Goal: Information Seeking & Learning: Find contact information

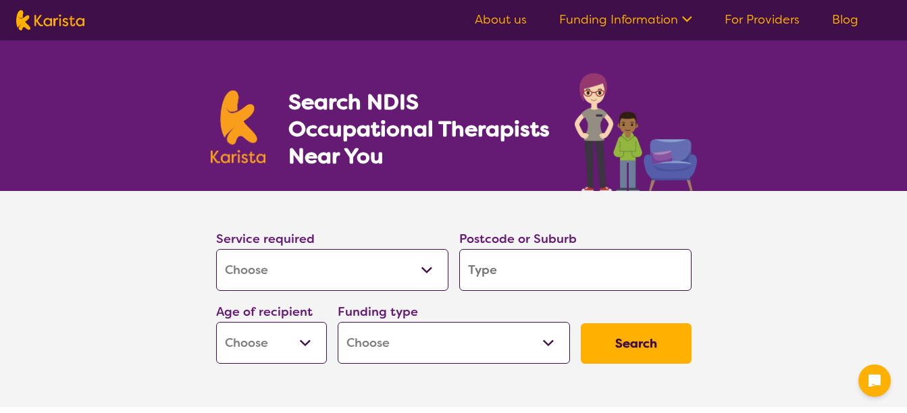
select select "[MEDICAL_DATA]"
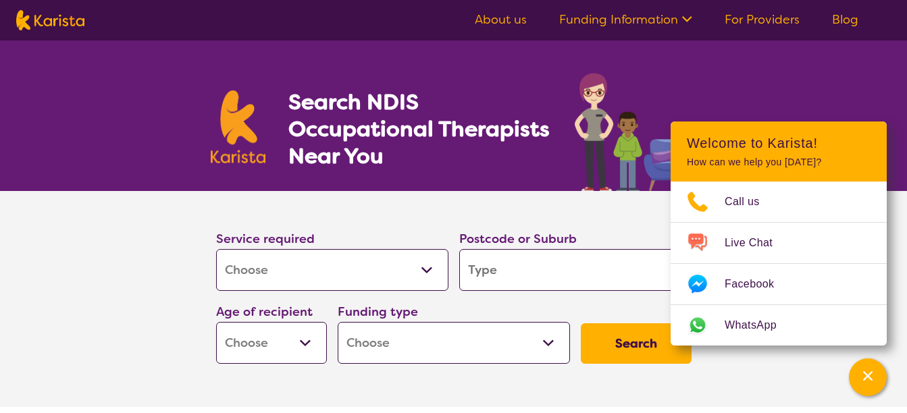
click at [507, 268] on input "search" at bounding box center [575, 270] width 232 height 42
type input "3"
type input "33"
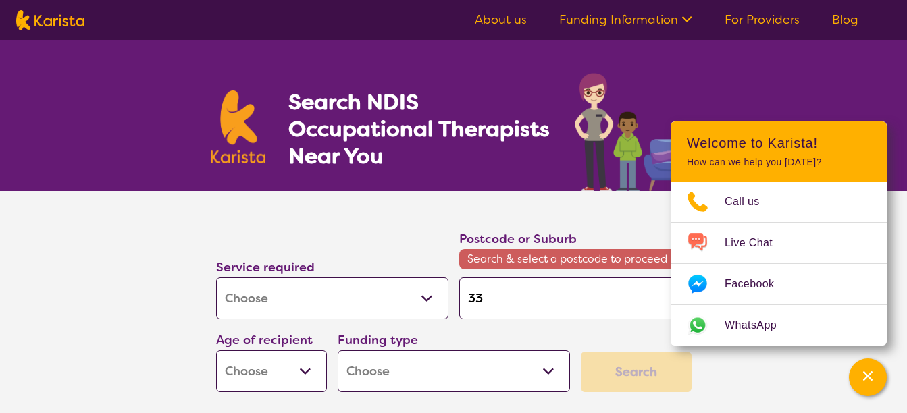
type input "333"
type input "3338"
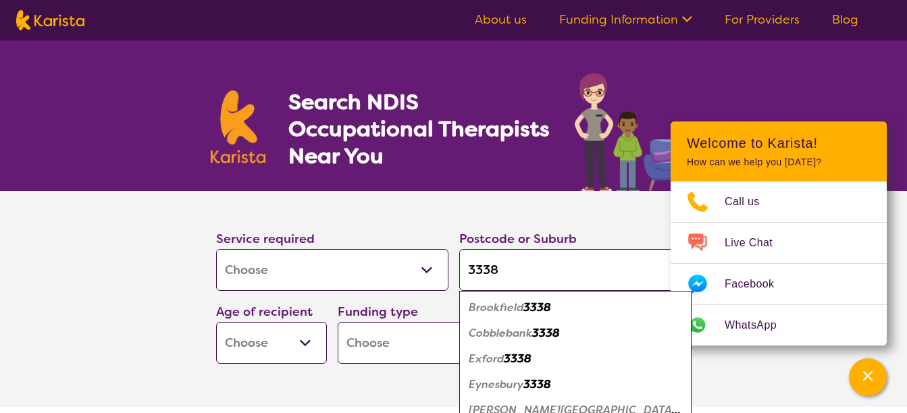
type input "3338"
click at [493, 385] on em "Eynesbury" at bounding box center [496, 385] width 55 height 14
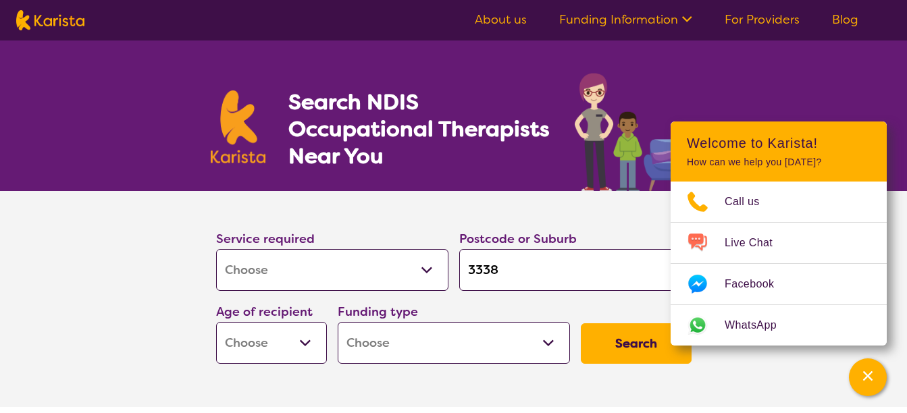
click at [301, 340] on select "Early Childhood - 0 to 9 Child - 10 to 11 Adolescent - 12 to 17 Adult - 18 to 6…" at bounding box center [271, 343] width 111 height 42
select select "EC"
click at [216, 322] on select "Early Childhood - 0 to 9 Child - 10 to 11 Adolescent - 12 to 17 Adult - 18 to 6…" at bounding box center [271, 343] width 111 height 42
select select "EC"
click at [424, 353] on select "Home Care Package (HCP) National Disability Insurance Scheme (NDIS) I don't know" at bounding box center [454, 343] width 232 height 42
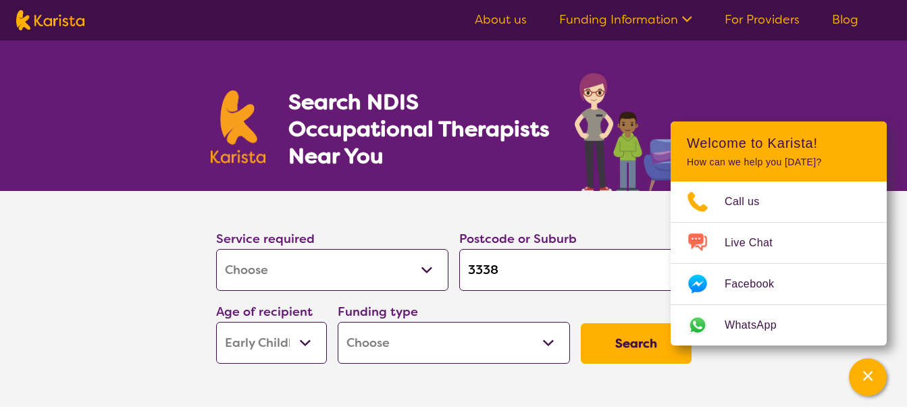
select select "i-don-t-know"
click at [338, 322] on select "Home Care Package (HCP) National Disability Insurance Scheme (NDIS) I don't know" at bounding box center [454, 343] width 232 height 42
select select "i-don-t-know"
click at [621, 355] on button "Search" at bounding box center [636, 344] width 111 height 41
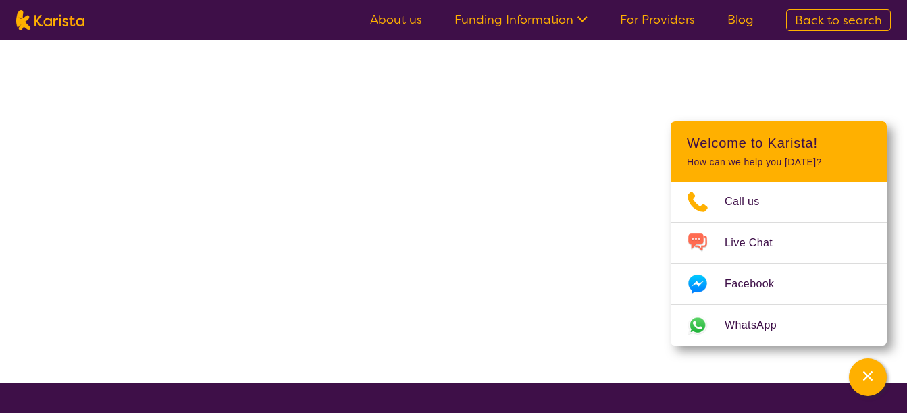
select select "[MEDICAL_DATA]"
select select "EC"
